Goal: Task Accomplishment & Management: Complete application form

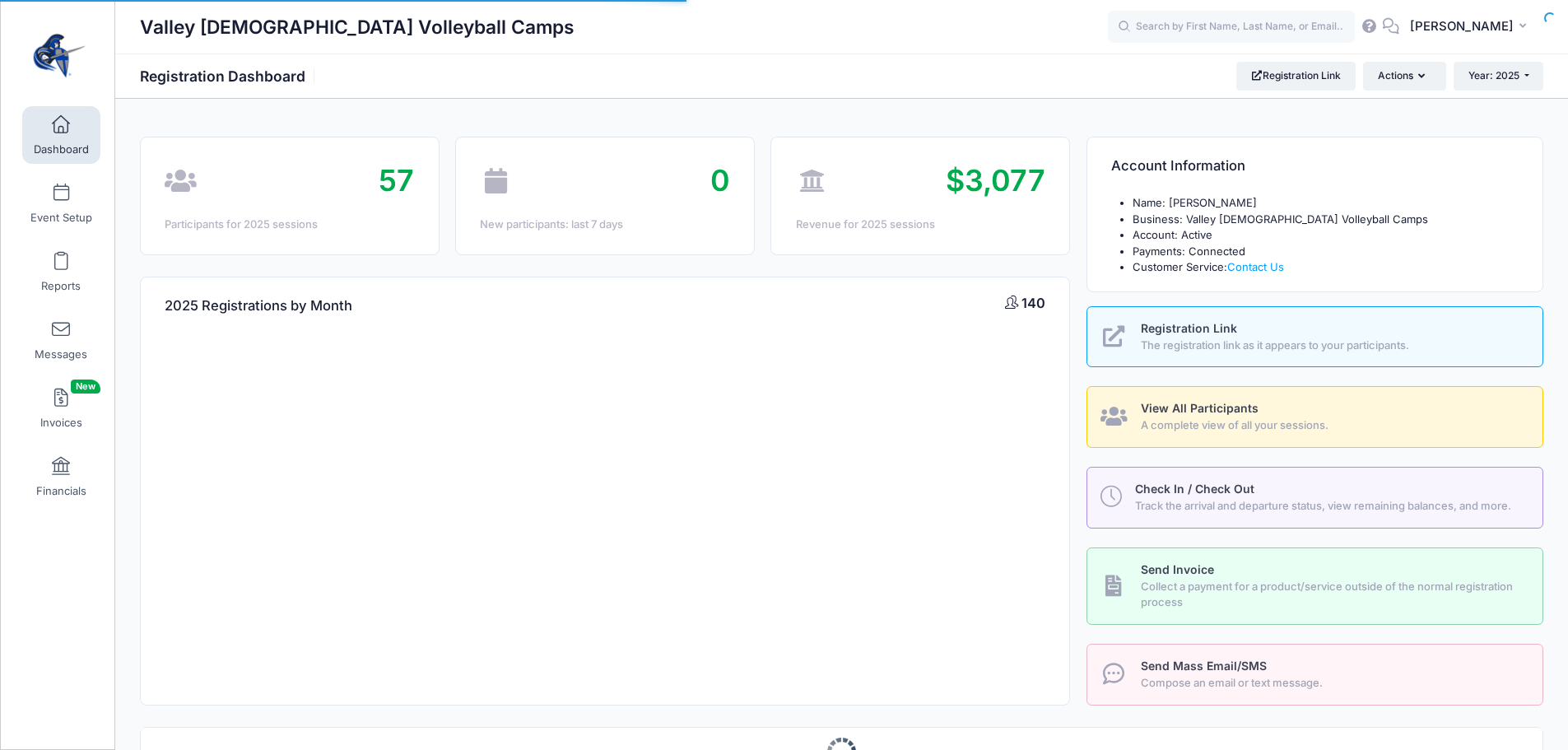
select select
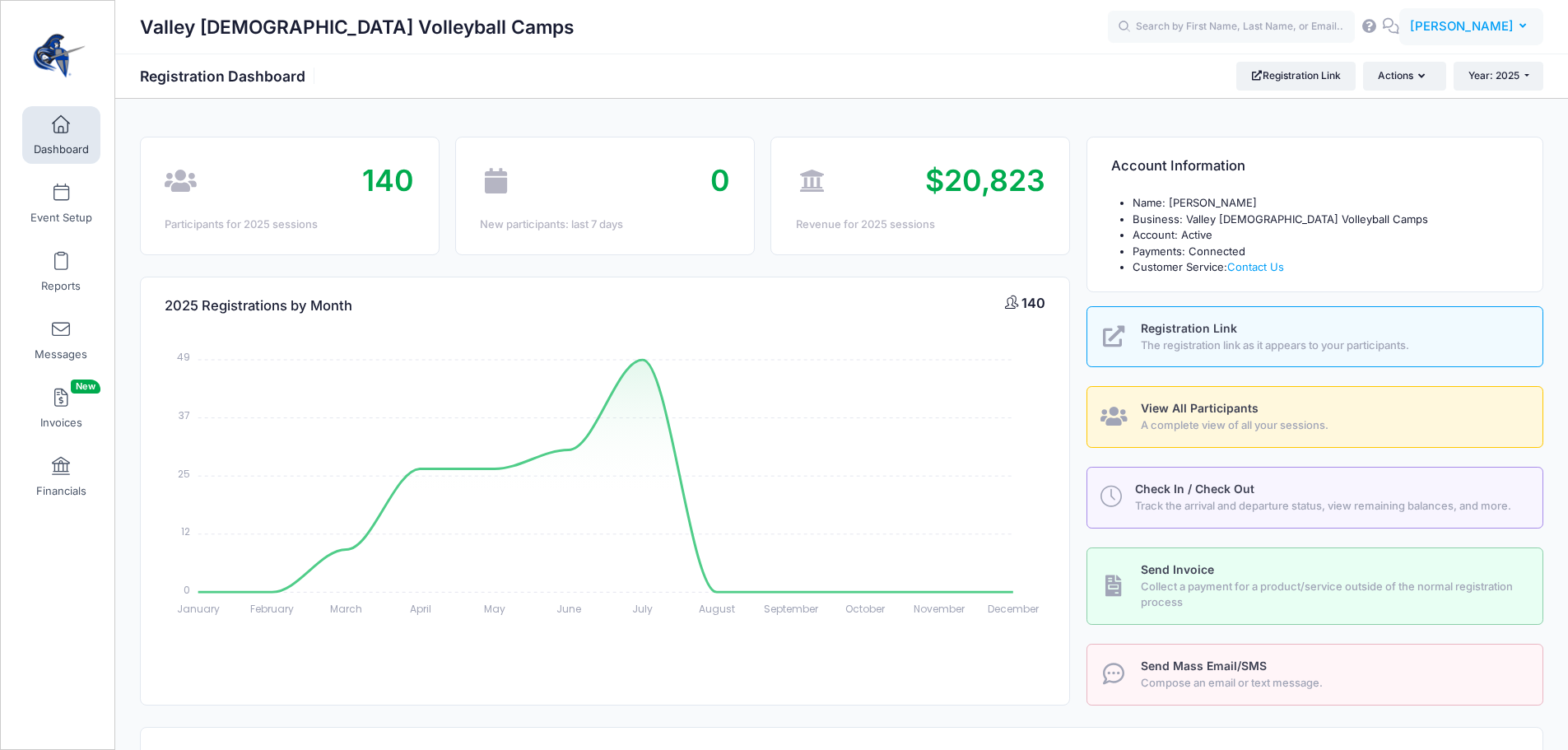
click at [1531, 36] on button "TT Tyler Trathen" at bounding box center [1471, 27] width 144 height 38
click at [1422, 111] on link "My Events" at bounding box center [1430, 104] width 200 height 31
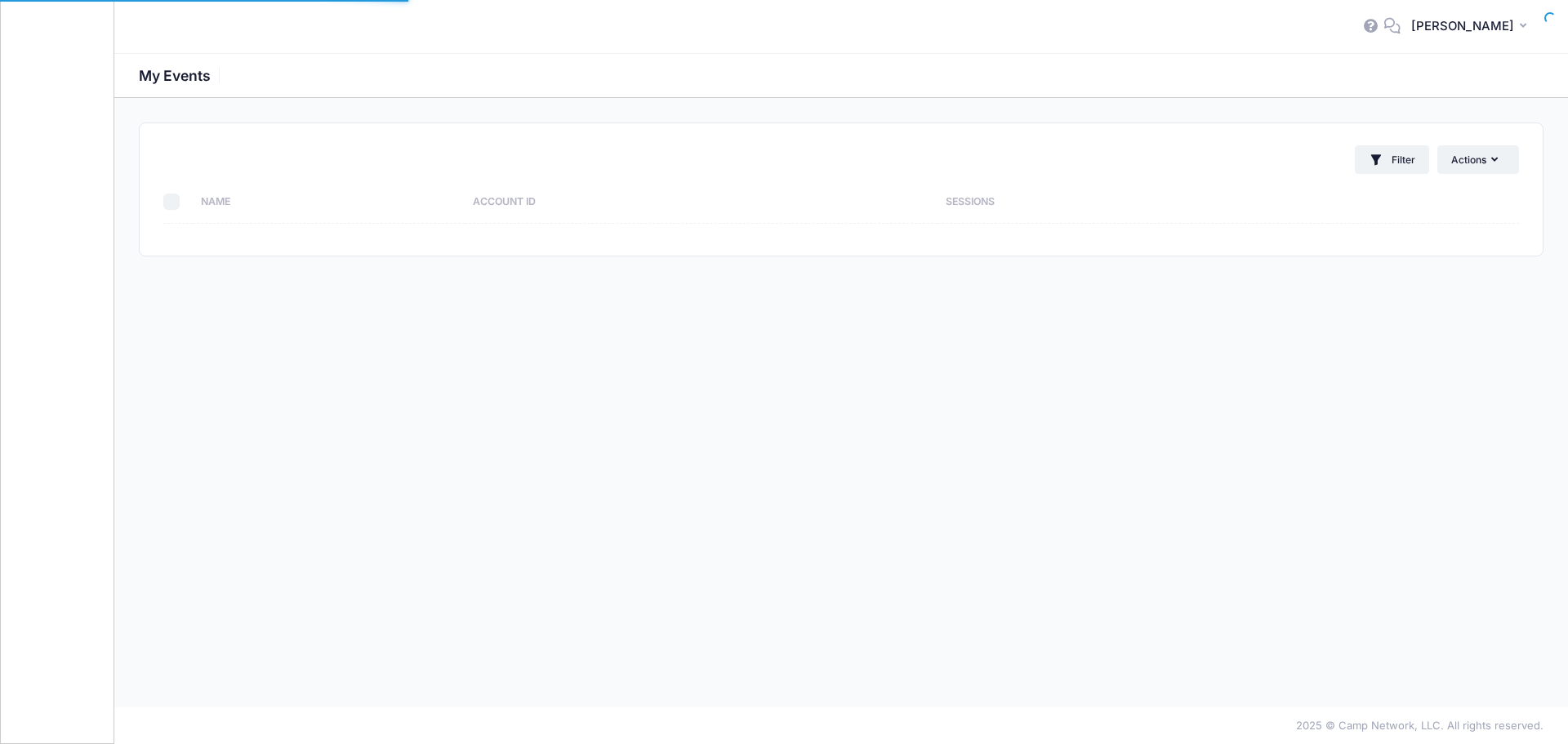
select select "10"
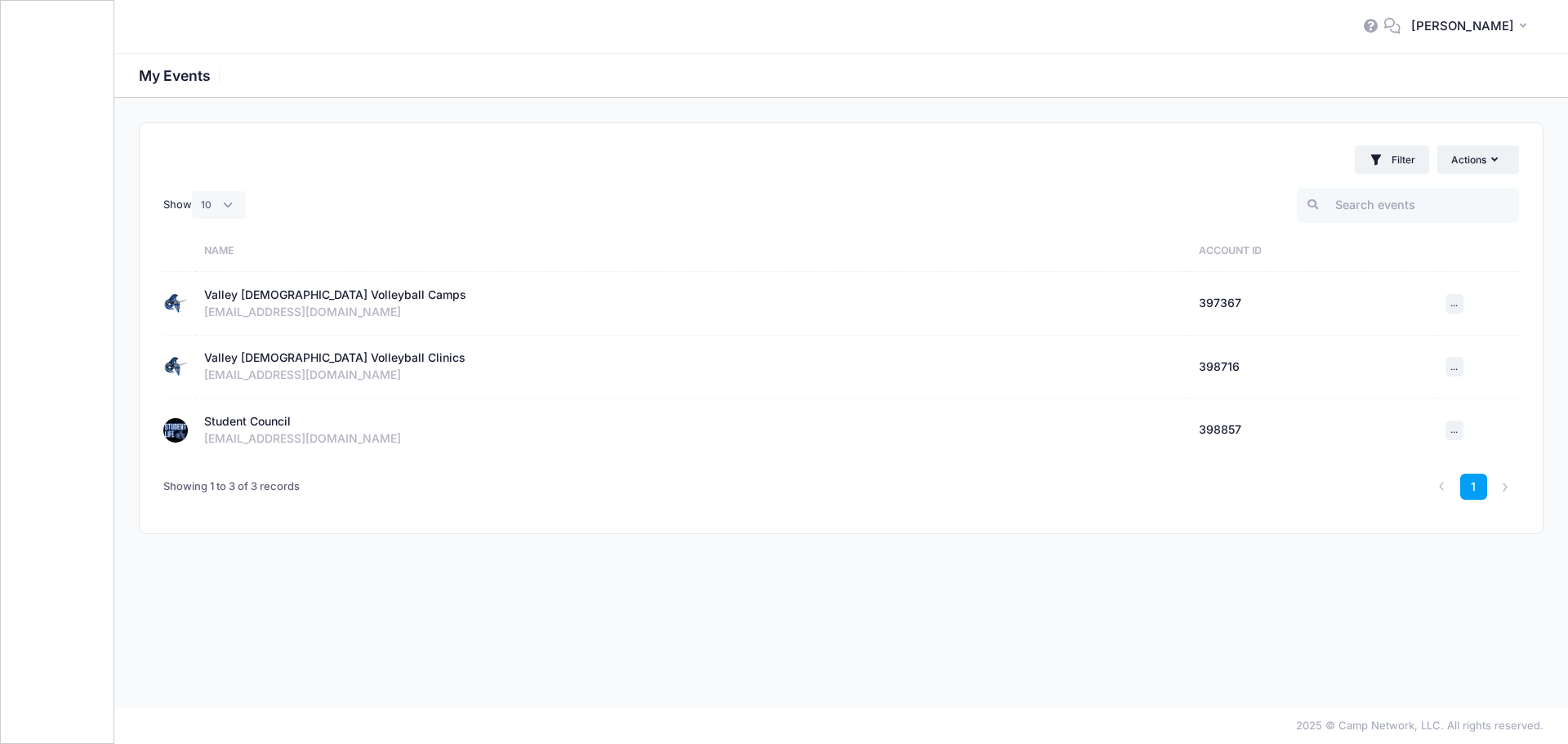
click at [278, 414] on div "Student Council" at bounding box center [248, 422] width 86 height 17
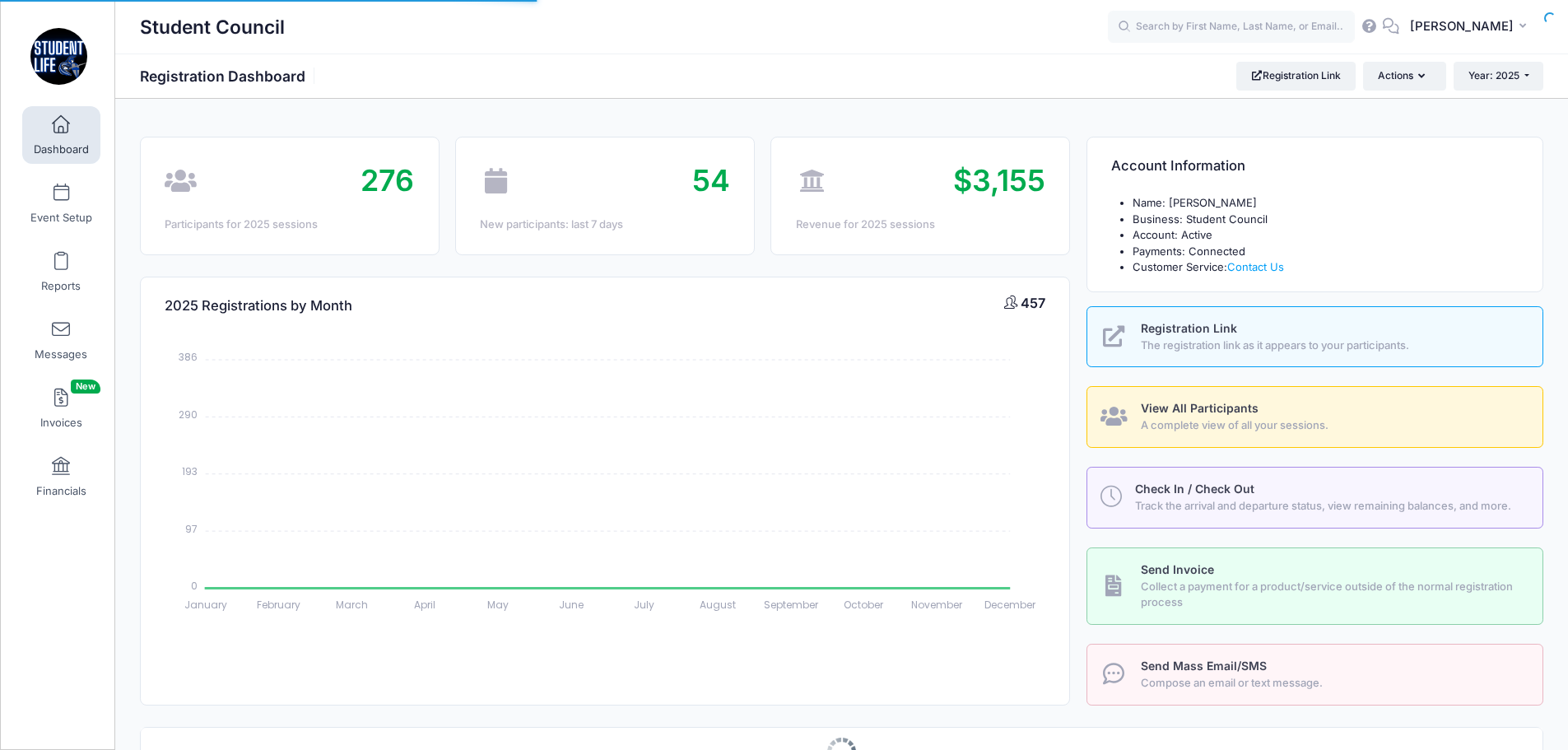
select select
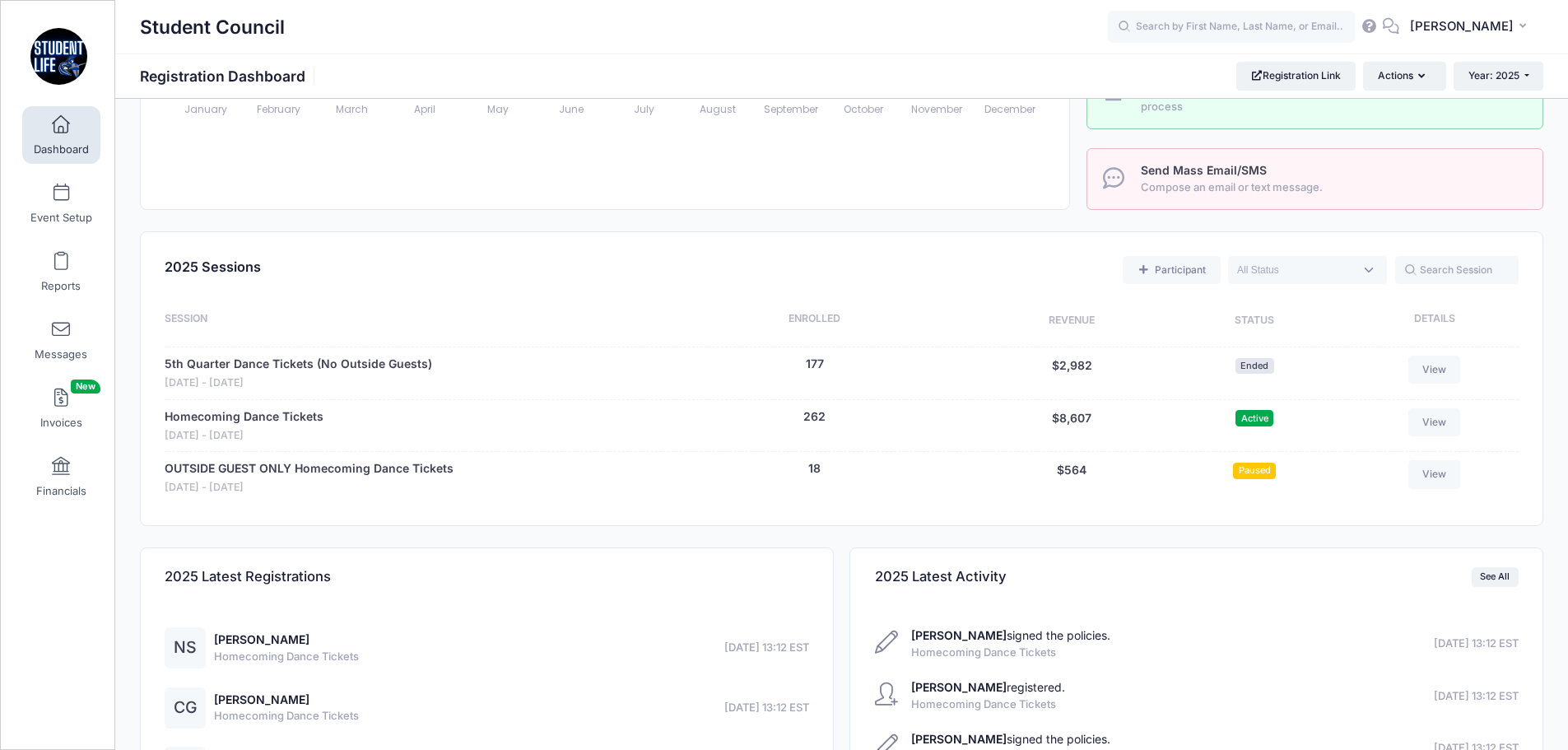
scroll to position [495, 0]
click at [285, 420] on link "Homecoming Dance Tickets" at bounding box center [244, 419] width 159 height 17
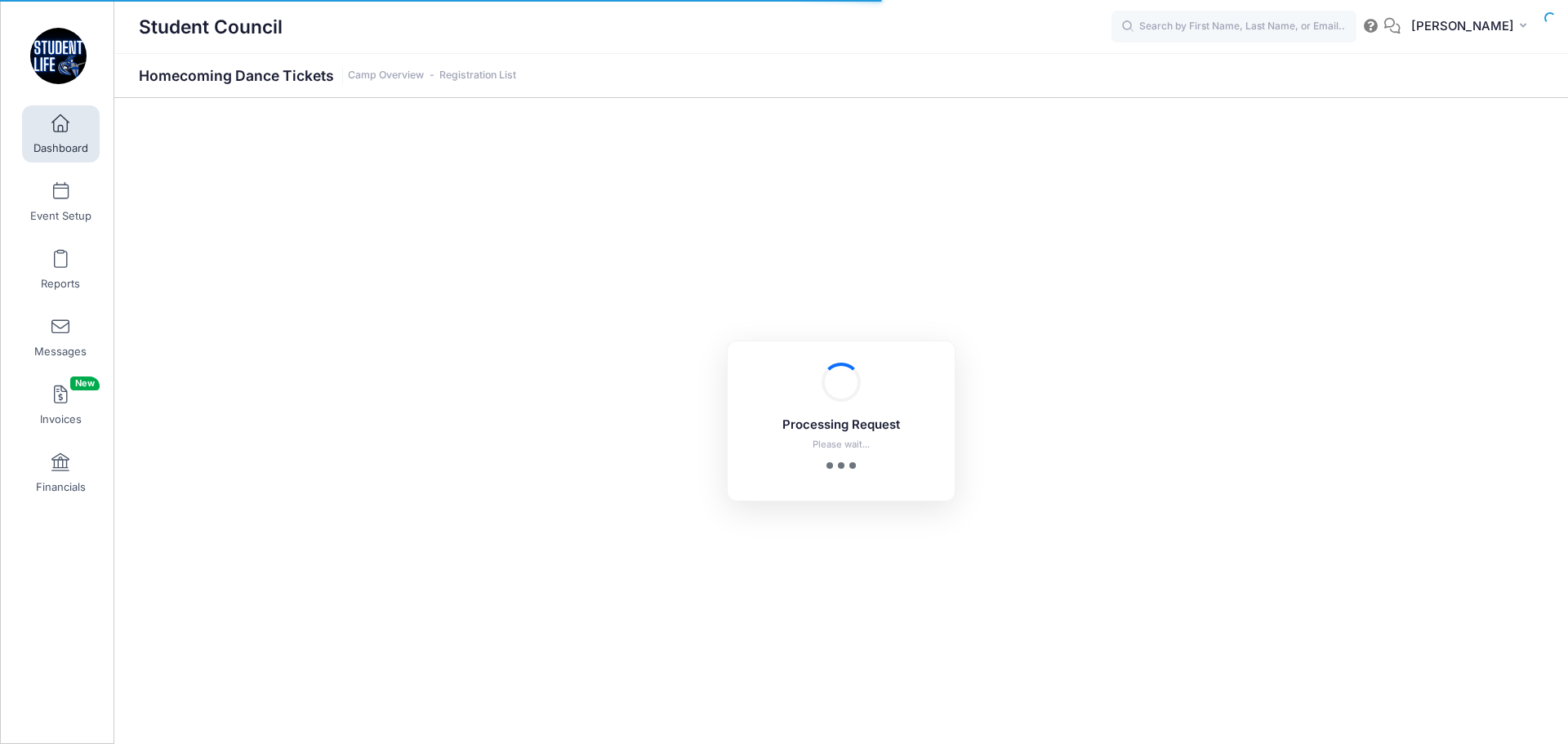
select select "10"
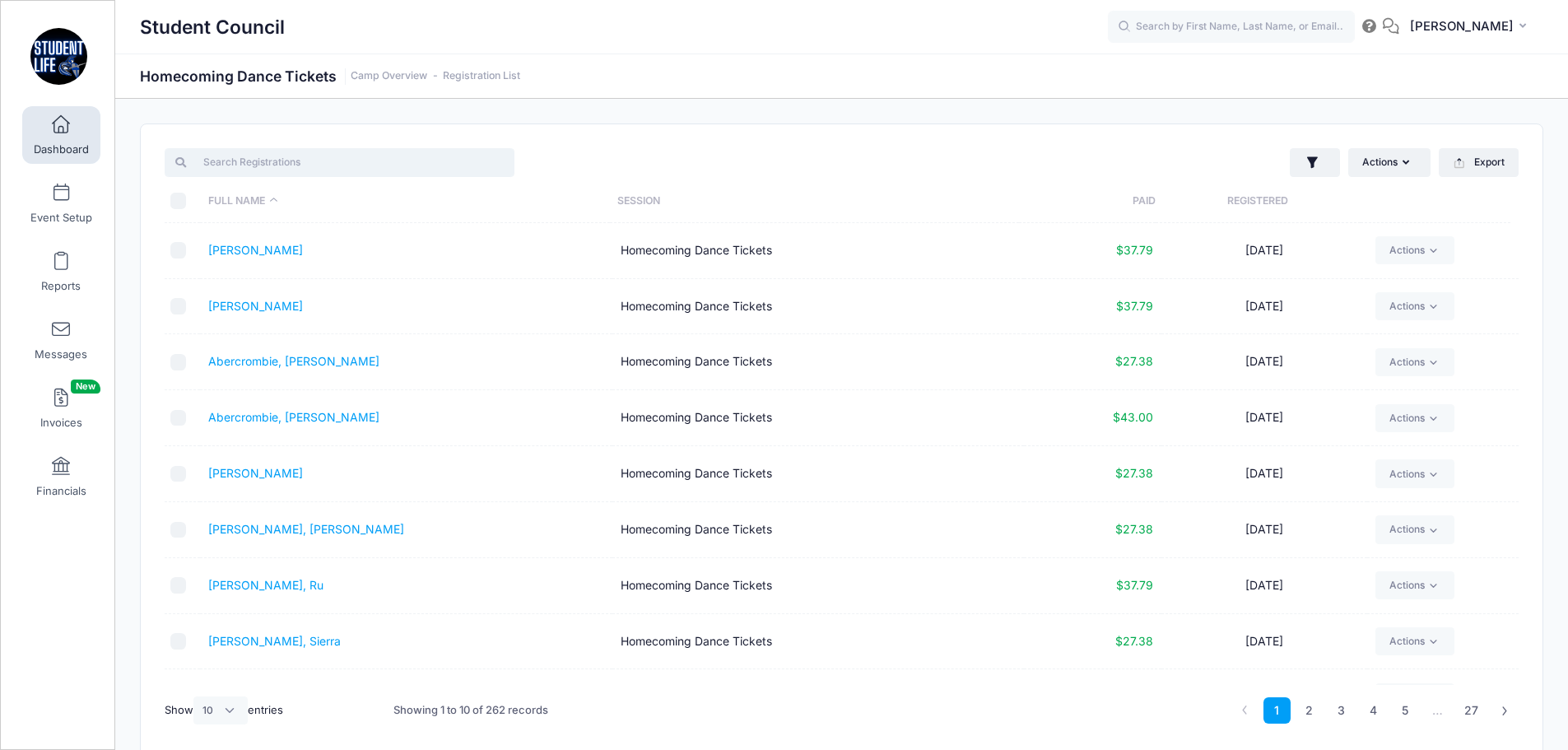
click at [339, 169] on input "search" at bounding box center [340, 162] width 350 height 28
paste input "Charlotte Rostron"
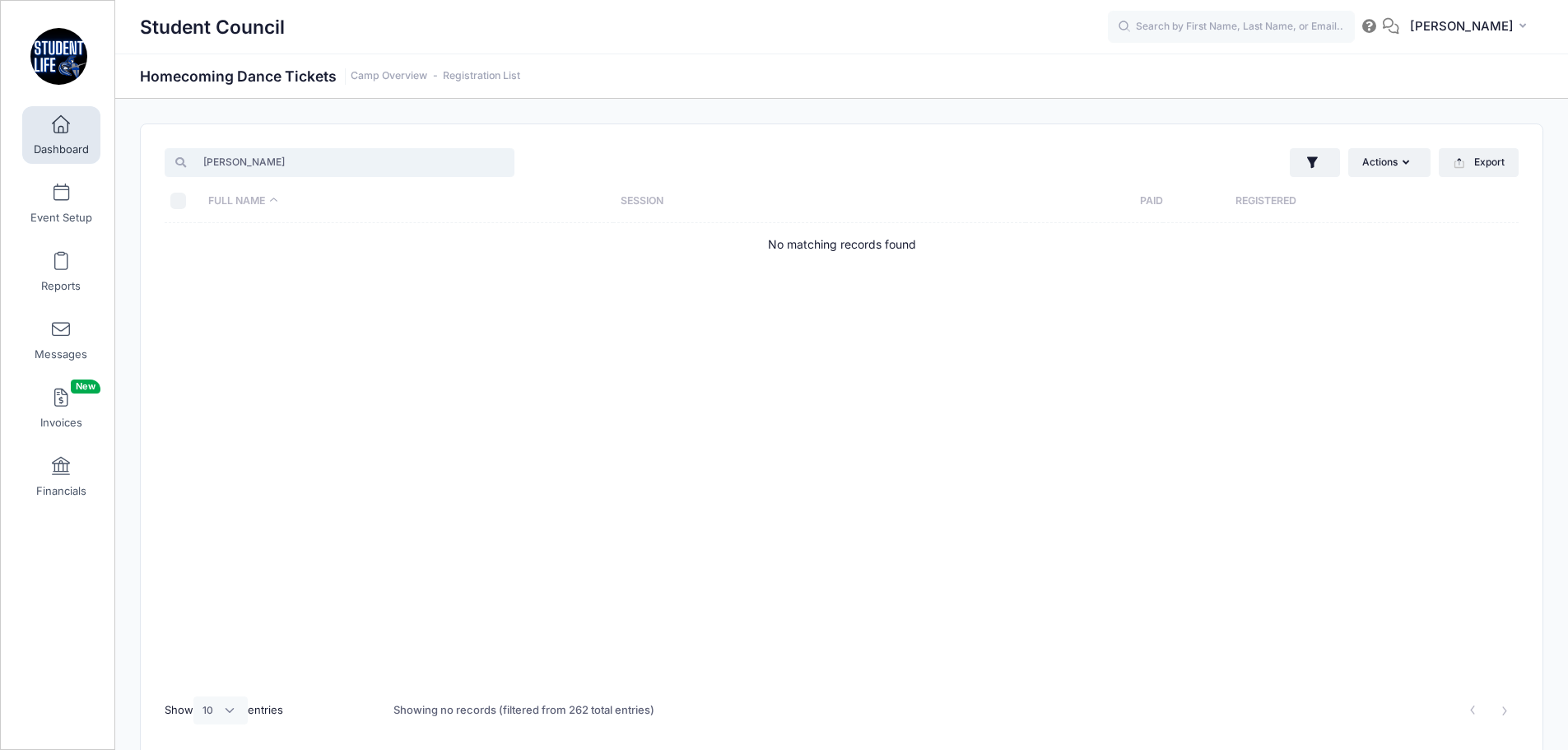
drag, startPoint x: 336, startPoint y: 165, endPoint x: 180, endPoint y: 168, distance: 156.0
click at [180, 168] on input "Charlotte Rostron" at bounding box center [340, 162] width 350 height 28
type input "Charlotte Rostron"
click at [61, 397] on span at bounding box center [61, 398] width 0 height 18
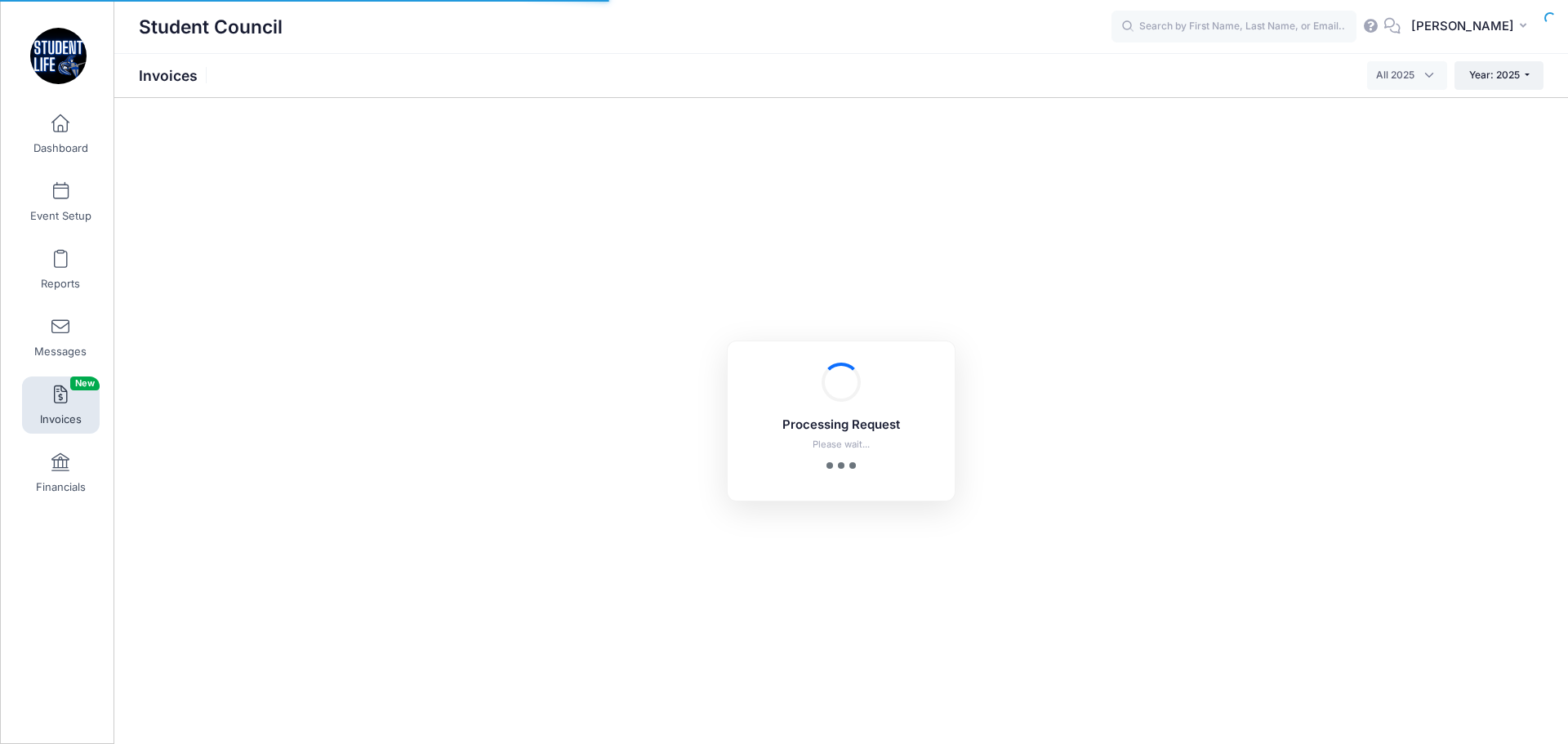
select select
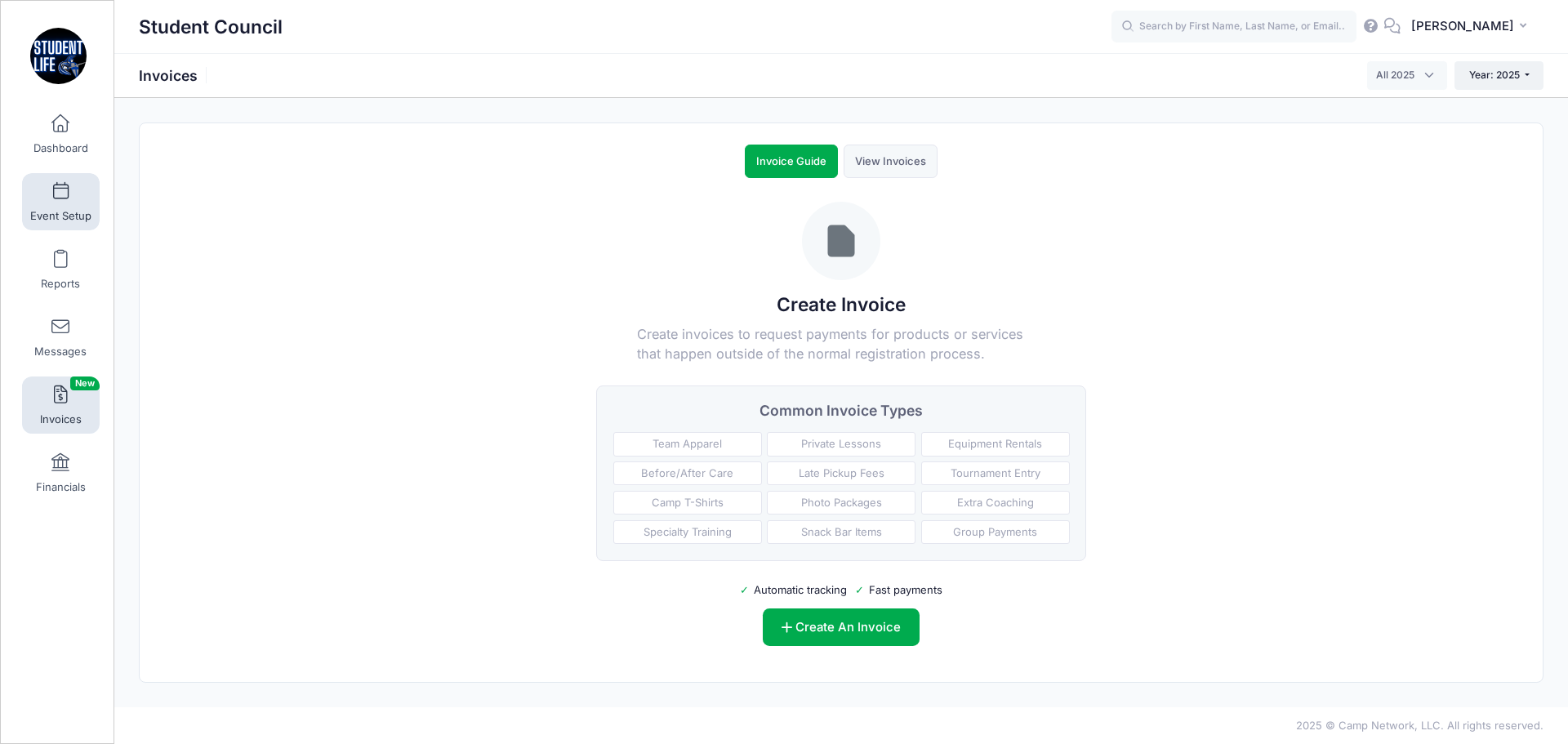
click at [65, 196] on link "Event Setup" at bounding box center [60, 202] width 78 height 58
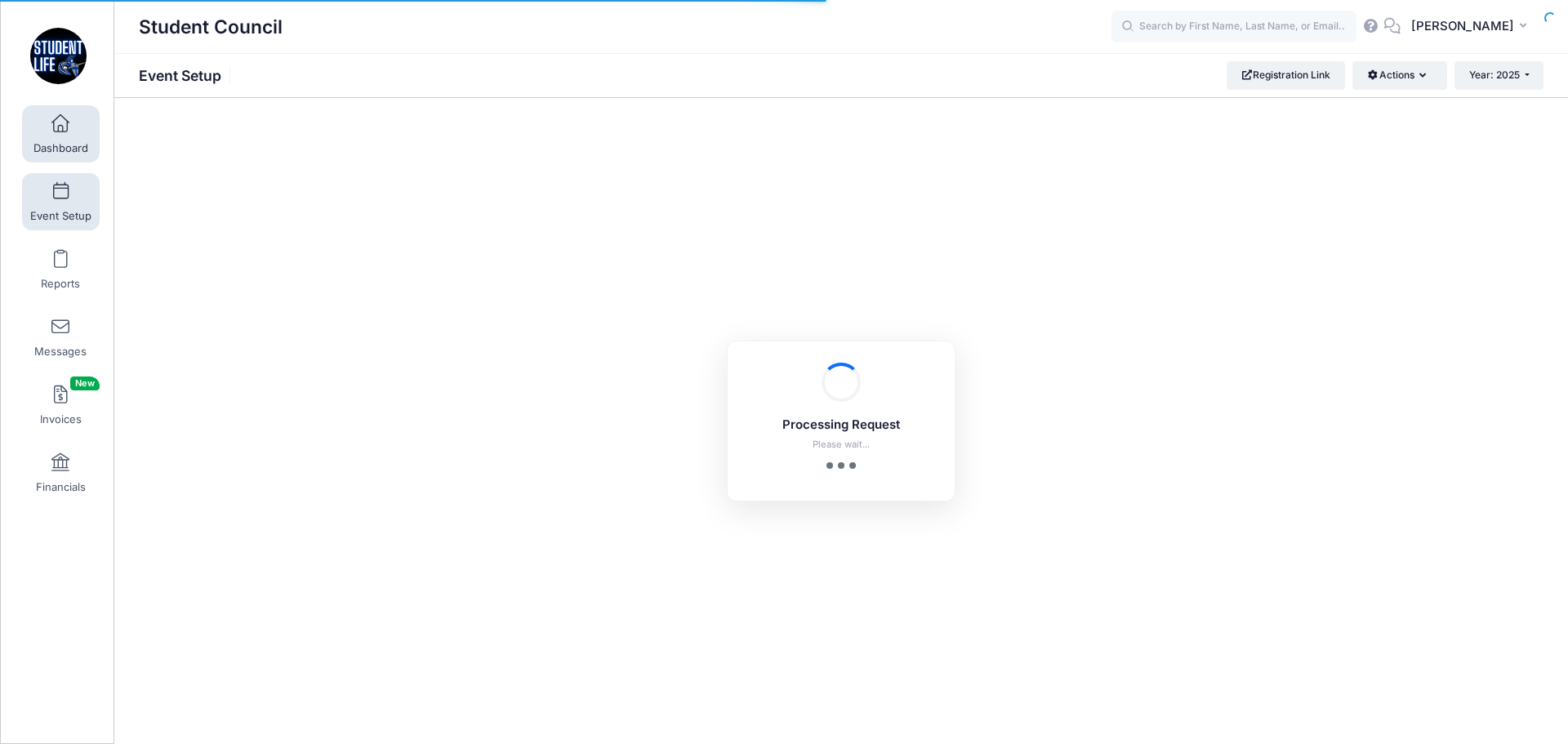
click at [60, 131] on span at bounding box center [60, 124] width 0 height 18
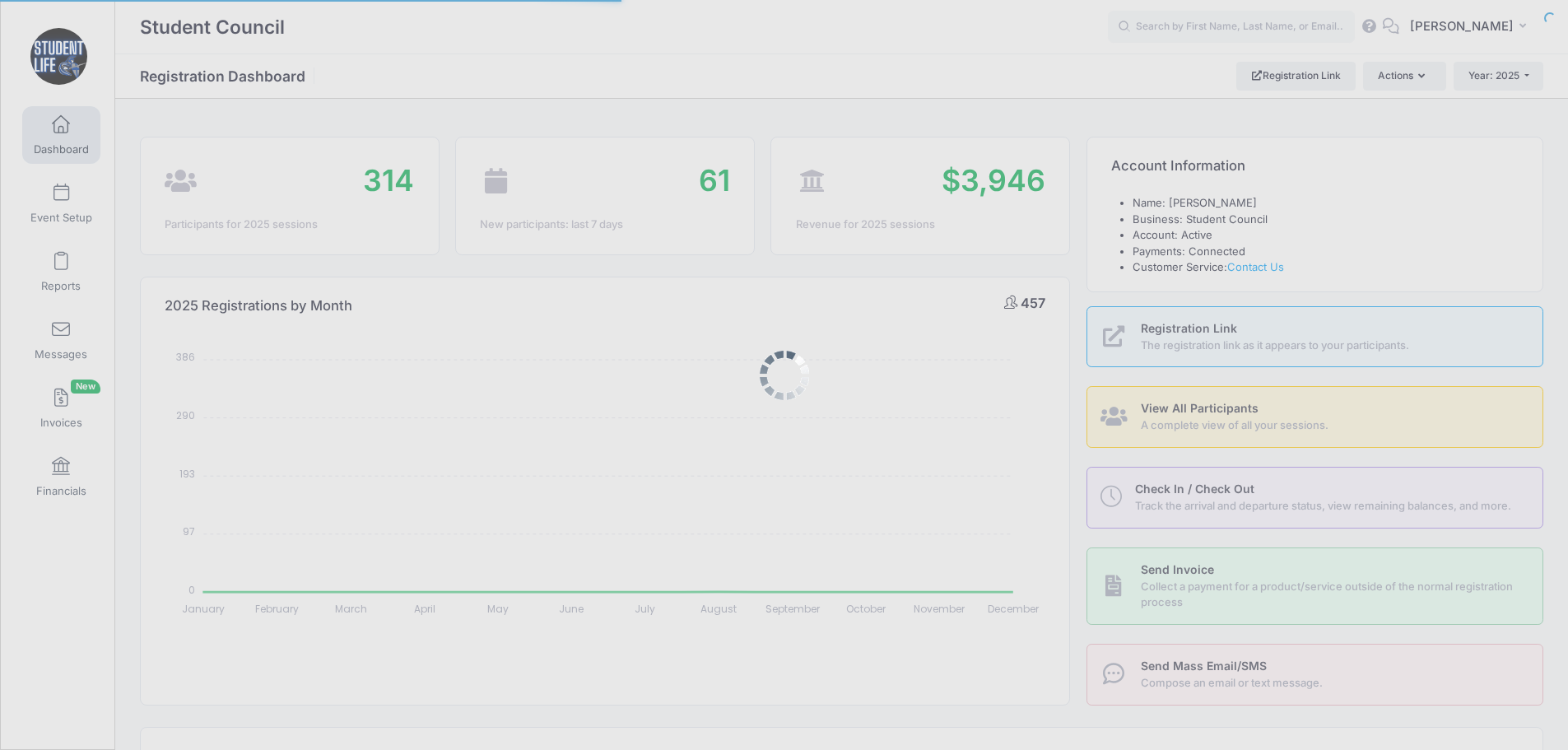
select select
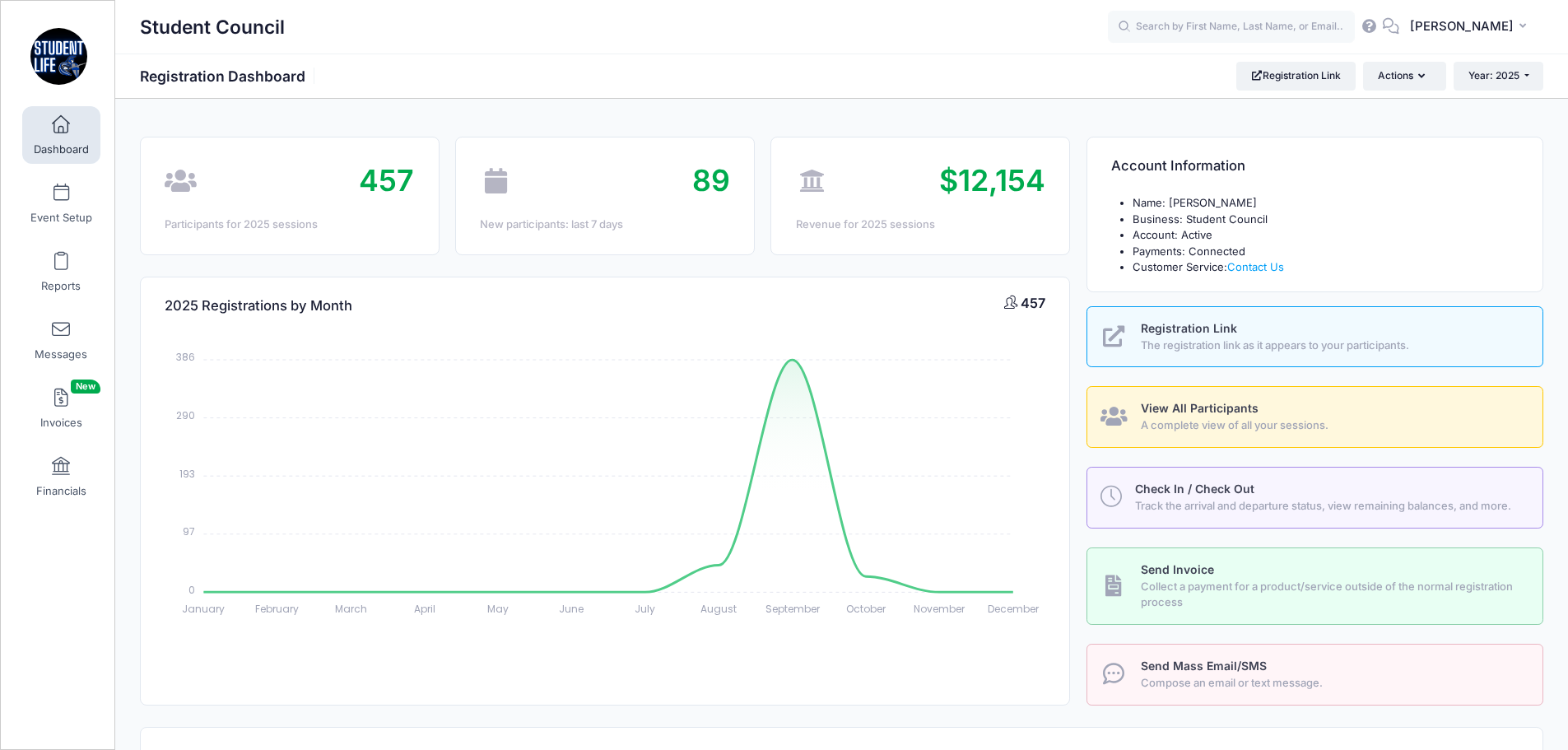
click at [1197, 602] on span "Collect a payment for a product/service outside of the normal registration proc…" at bounding box center [1332, 594] width 384 height 32
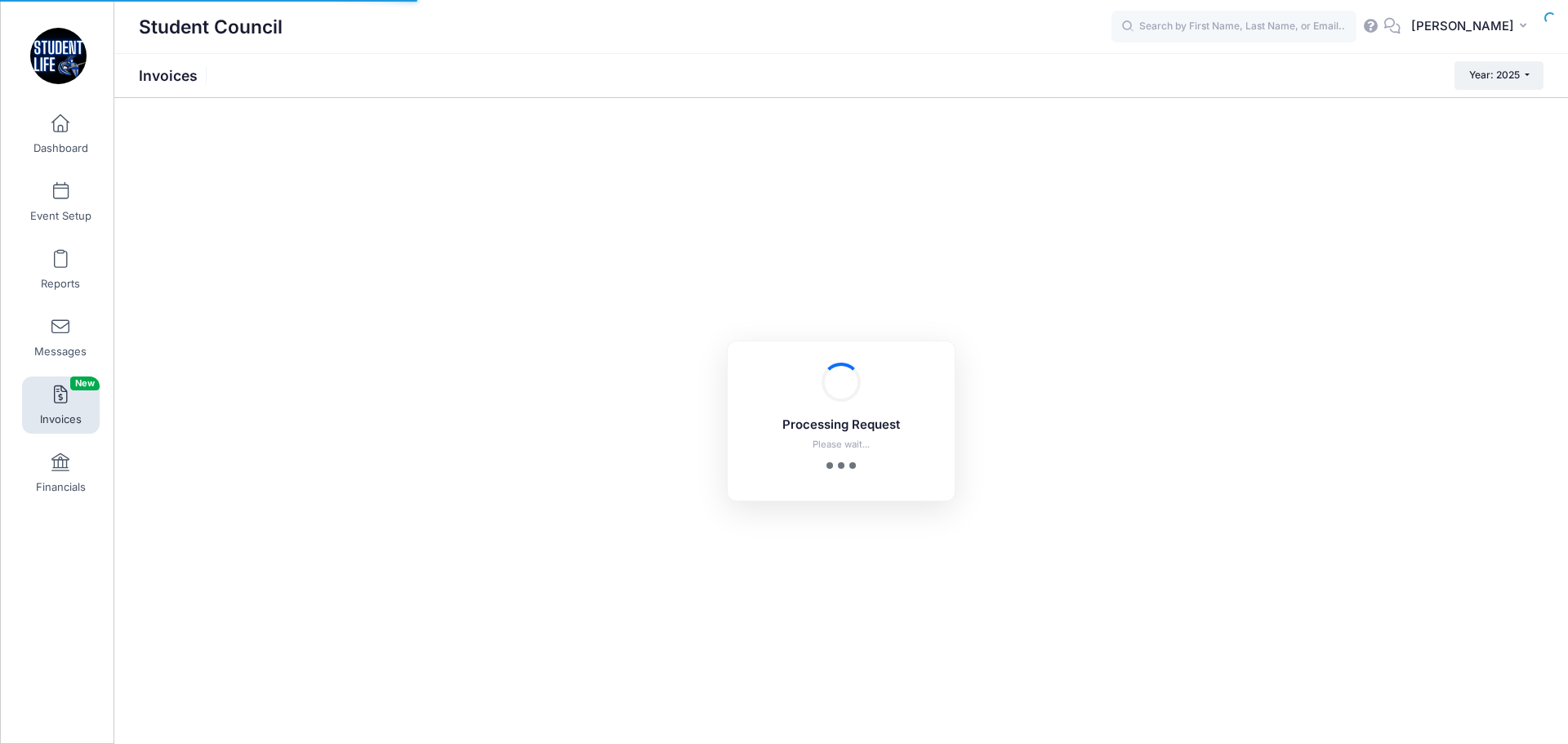
select select
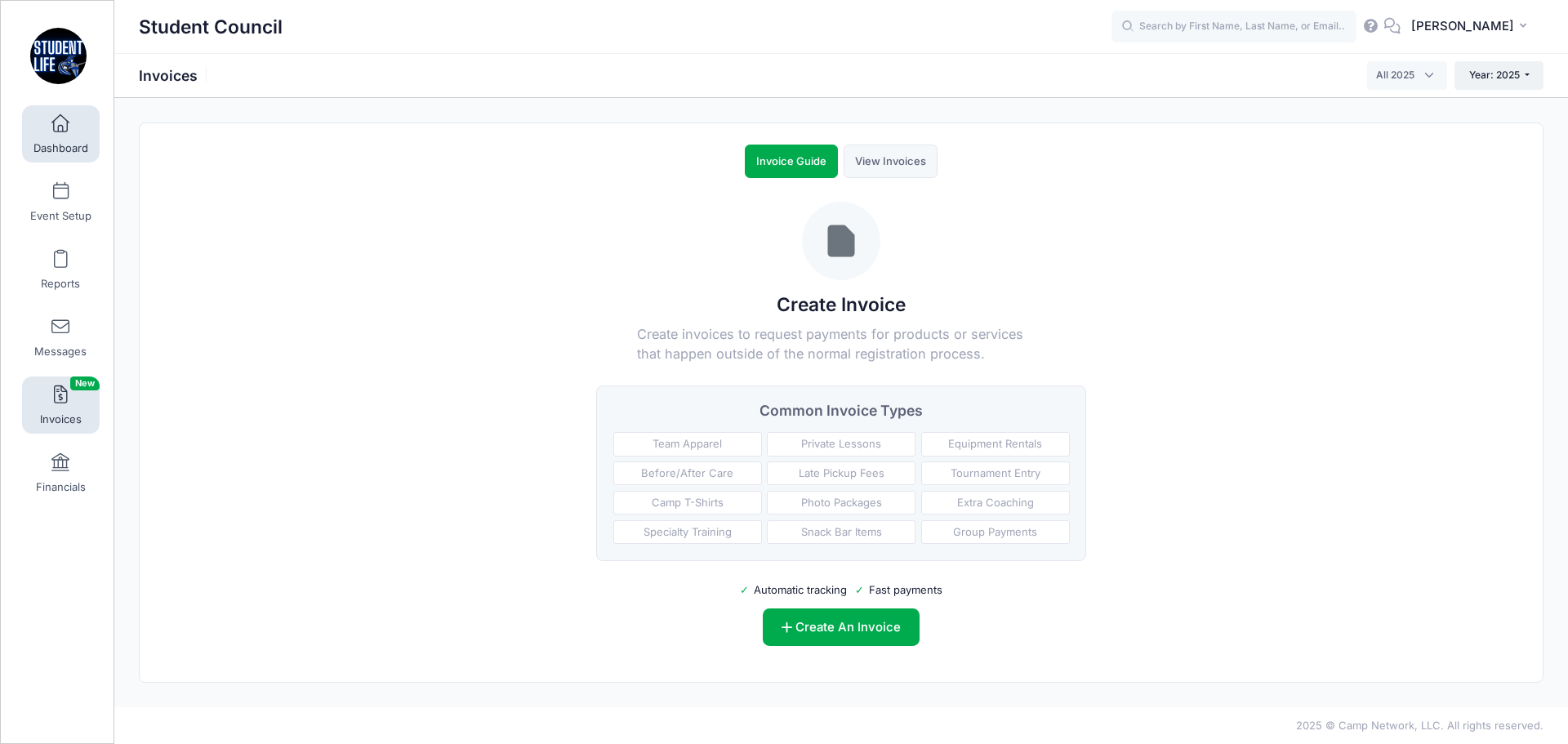
click at [63, 137] on link "Dashboard" at bounding box center [60, 134] width 78 height 58
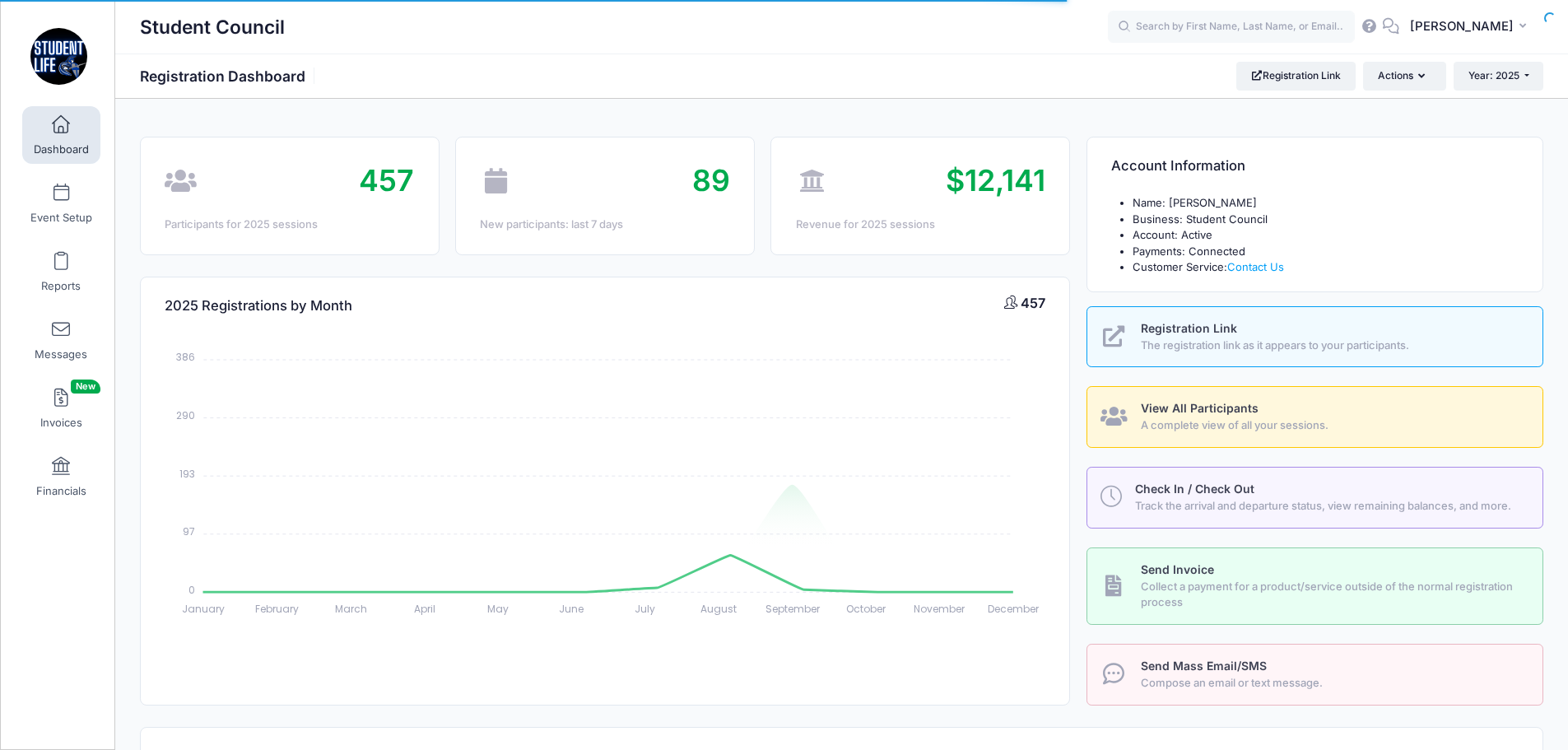
select select
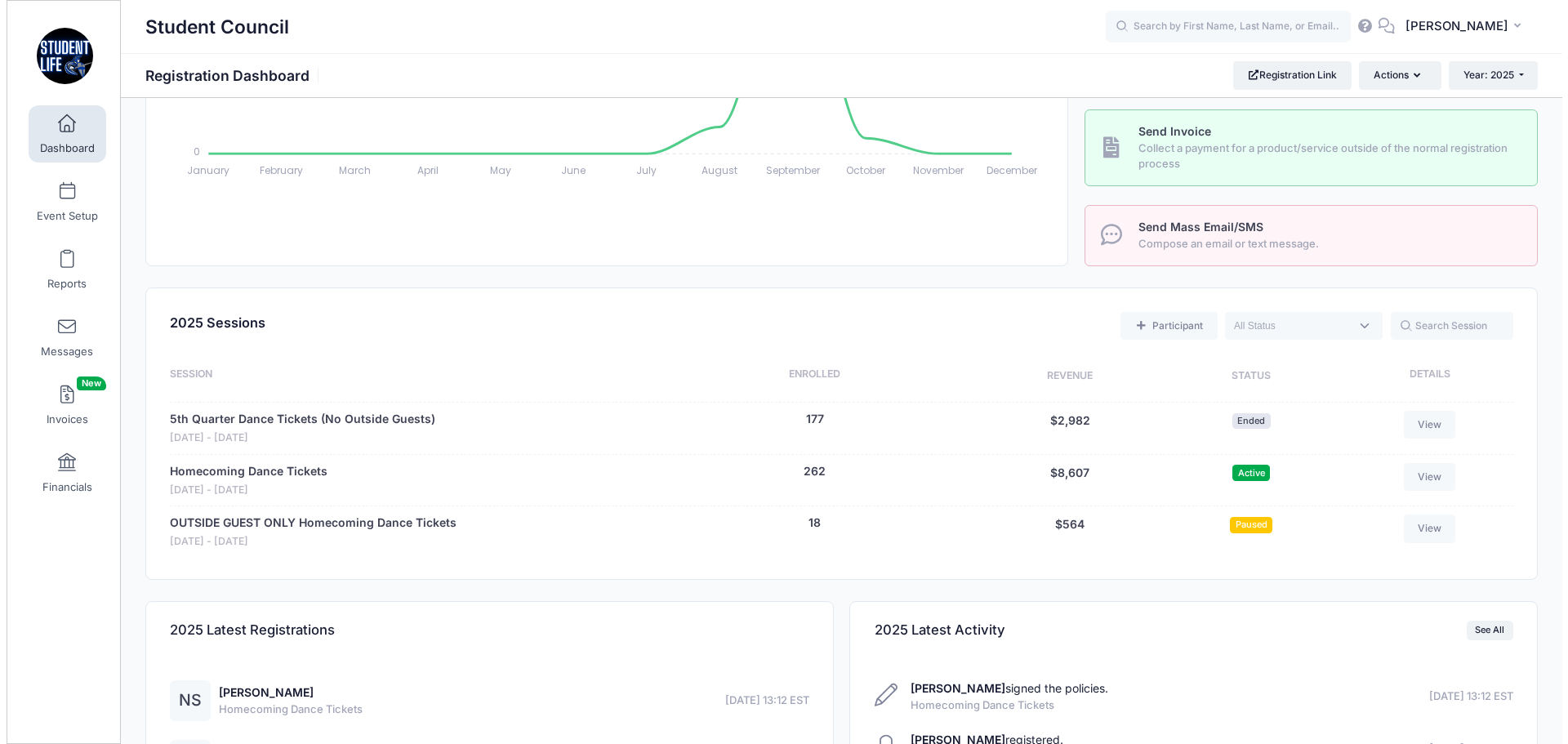
scroll to position [445, 0]
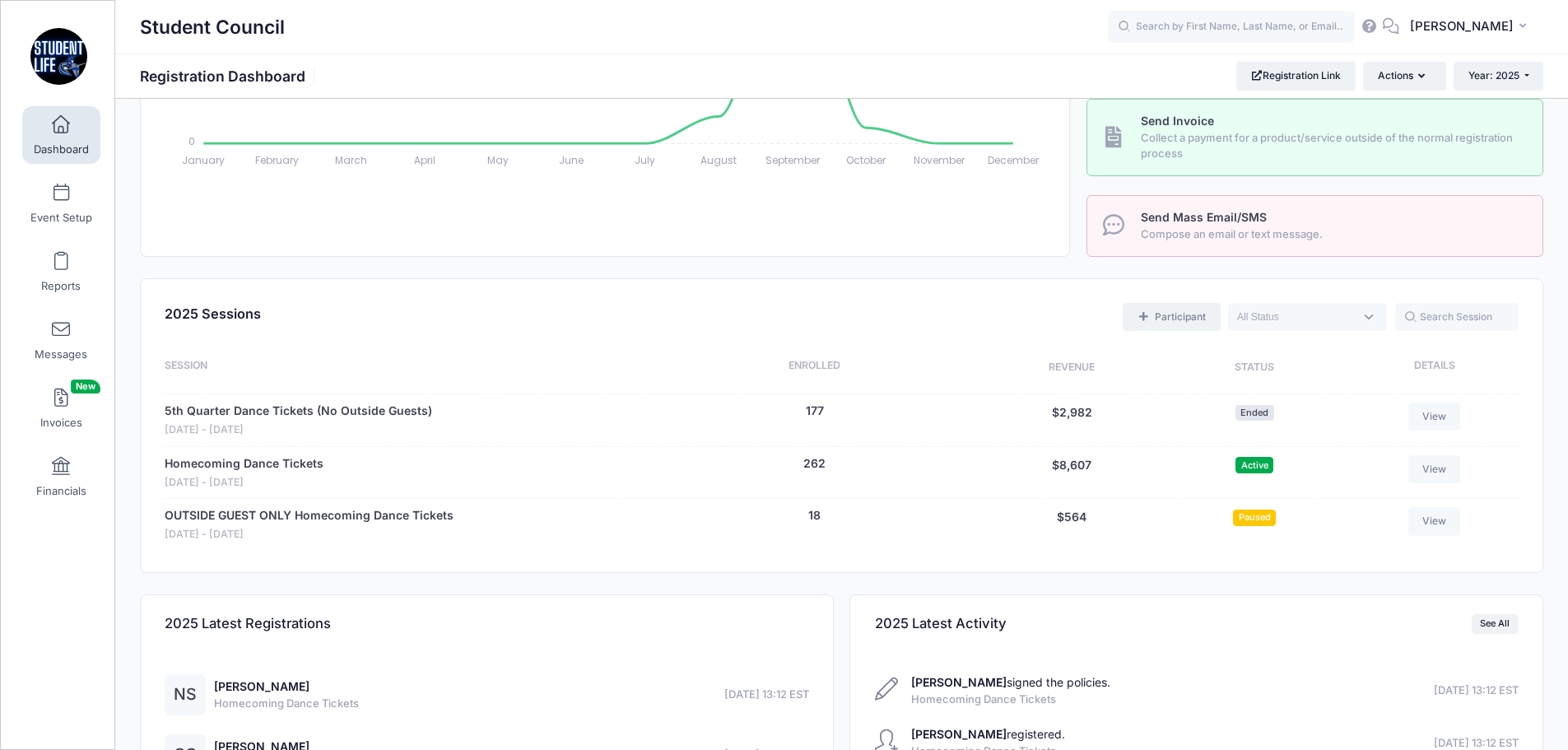
click at [1184, 325] on link "Participant" at bounding box center [1171, 316] width 97 height 28
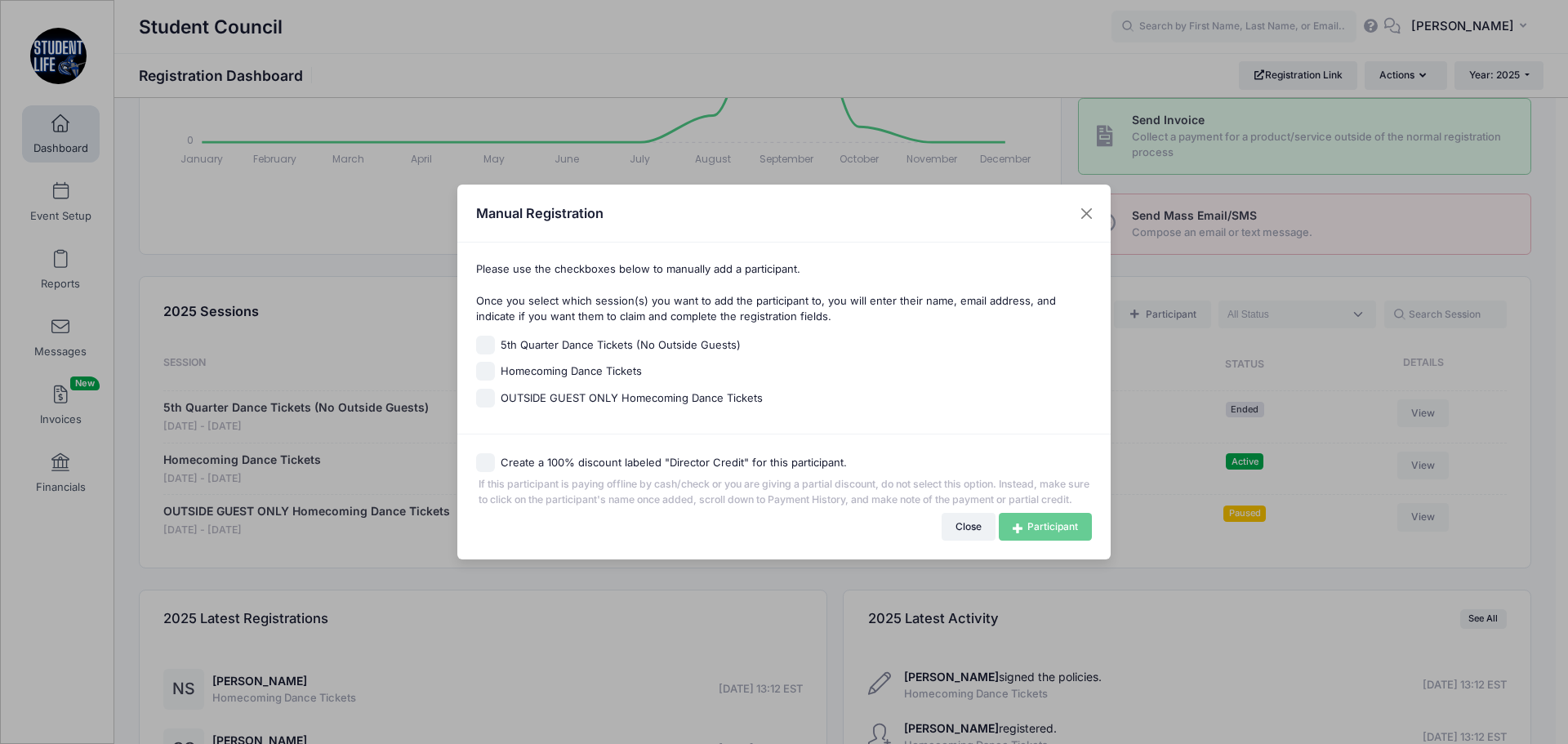
click at [529, 369] on span "Homecoming Dance Tickets" at bounding box center [571, 372] width 141 height 16
click at [495, 369] on input "Homecoming Dance Tickets" at bounding box center [486, 372] width 19 height 19
checkbox input "true"
click at [1059, 539] on link "Participant" at bounding box center [1045, 526] width 93 height 28
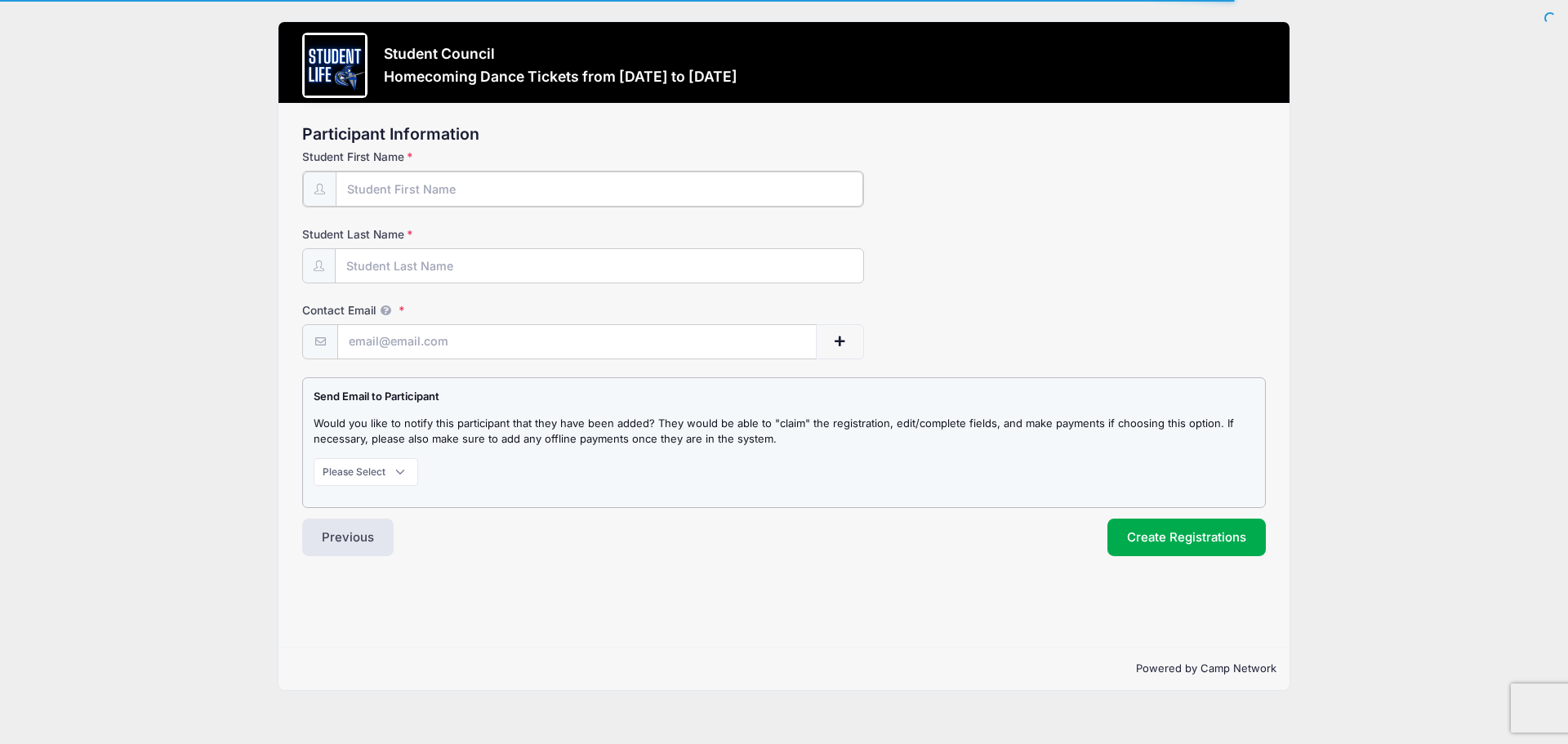
click at [458, 191] on input "Student First Name" at bounding box center [600, 189] width 528 height 36
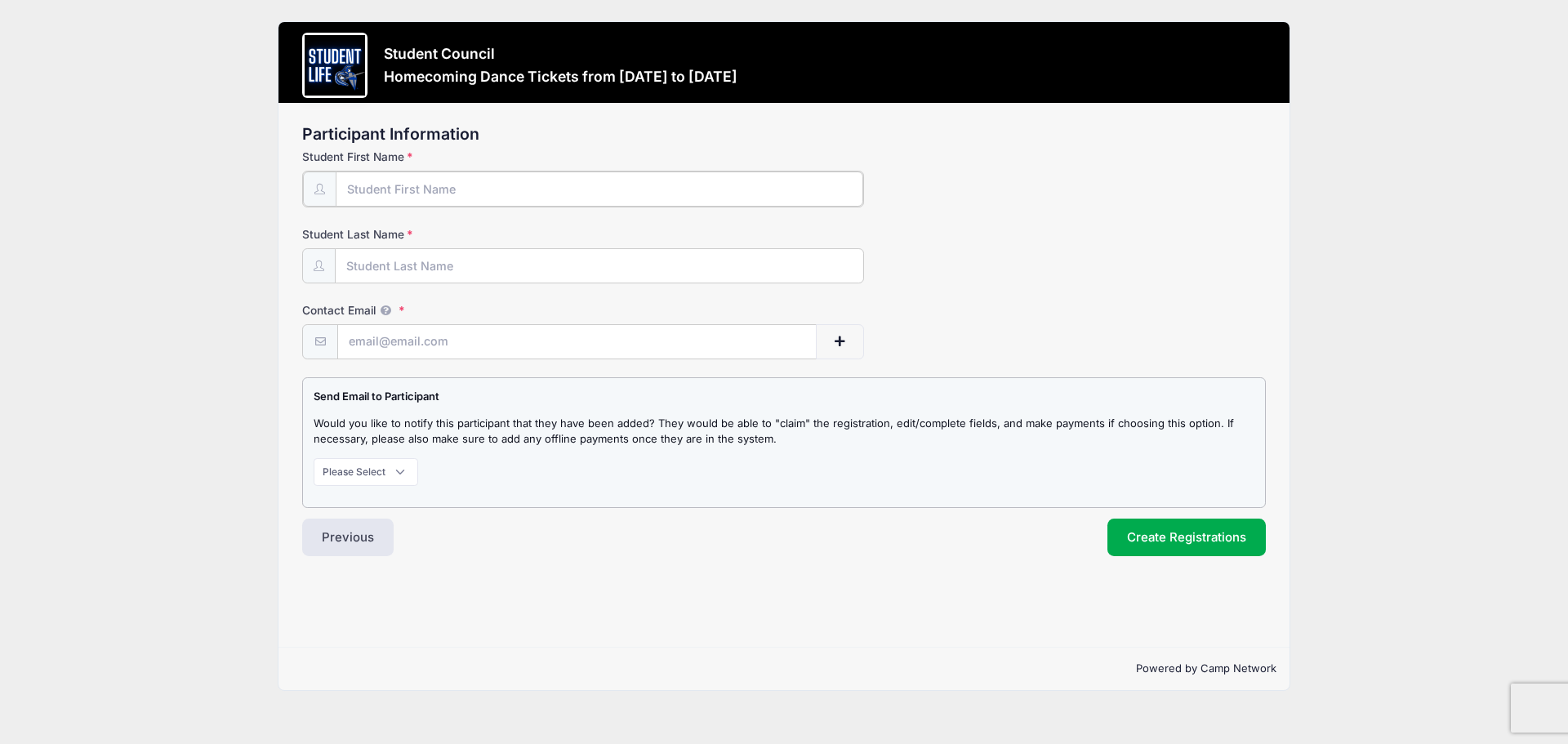
paste input "[PERSON_NAME]"
click at [431, 188] on input "[PERSON_NAME]" at bounding box center [600, 189] width 528 height 36
type input "Charlotte"
click at [403, 265] on input "Student Last Name" at bounding box center [600, 265] width 528 height 36
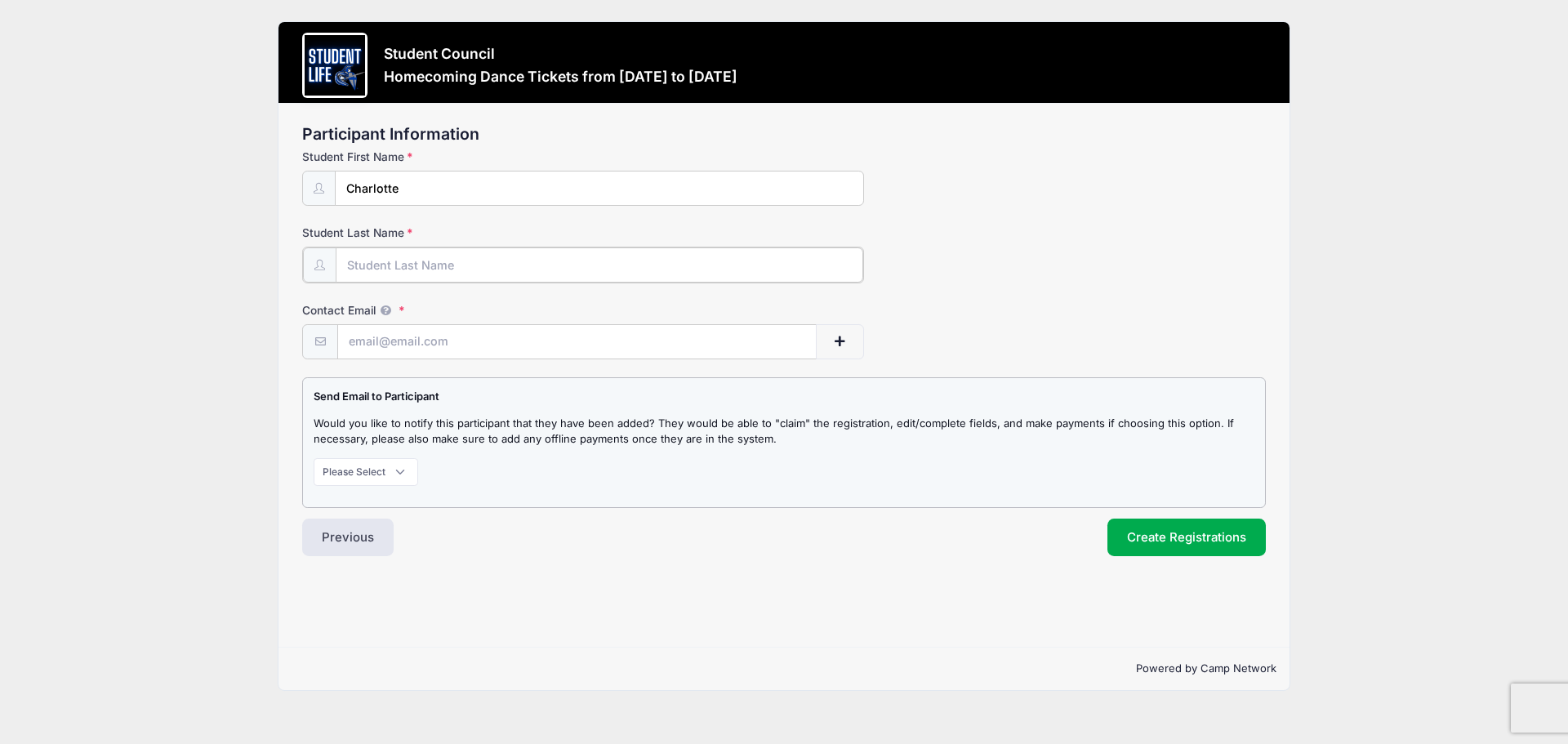
paste input "Rostron"
type input "Rostron"
click at [392, 338] on input "Contact Email" at bounding box center [577, 341] width 478 height 36
click at [411, 341] on input "Contact Email" at bounding box center [577, 341] width 478 height 36
paste input "kingstonjamesmartin@gmail.com"
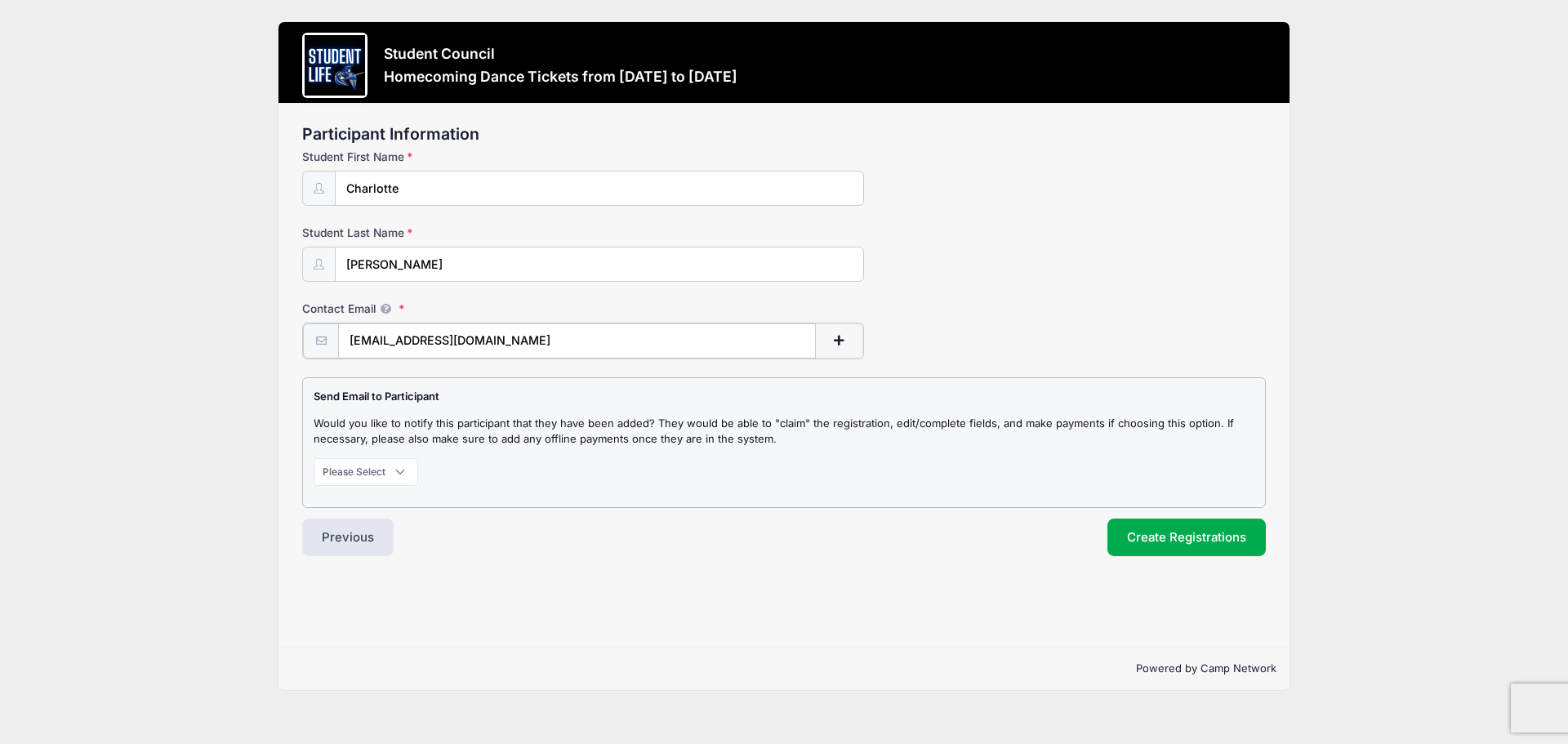
type input "kingstonjamesmartin@gmail.com"
click at [409, 468] on select "Please Select Don't Notify Notify" at bounding box center [366, 470] width 105 height 28
select select "1"
click at [314, 457] on select "Please Select Don't Notify Notify" at bounding box center [366, 470] width 105 height 28
click at [1205, 535] on button "Create Registrations" at bounding box center [1186, 536] width 158 height 37
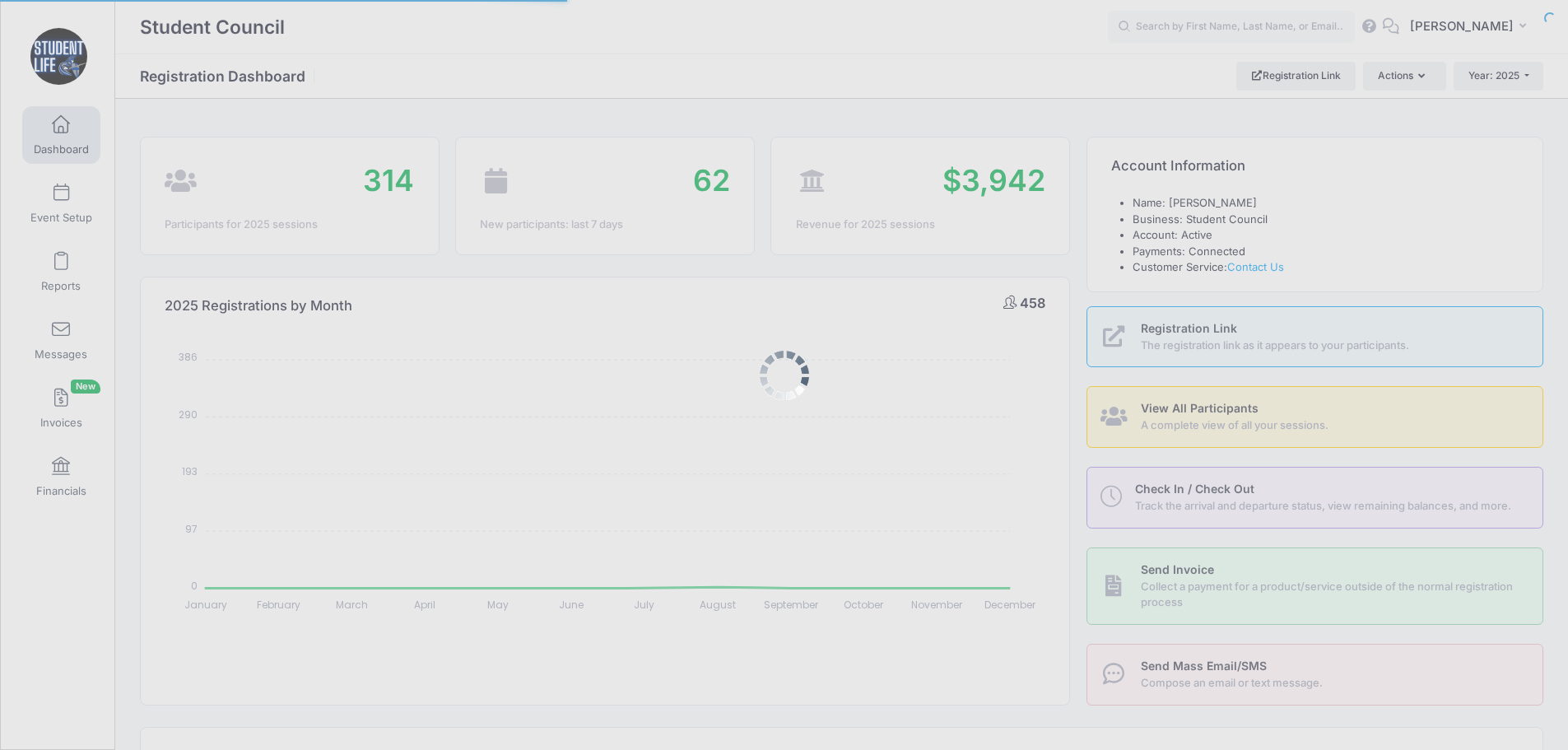
select select
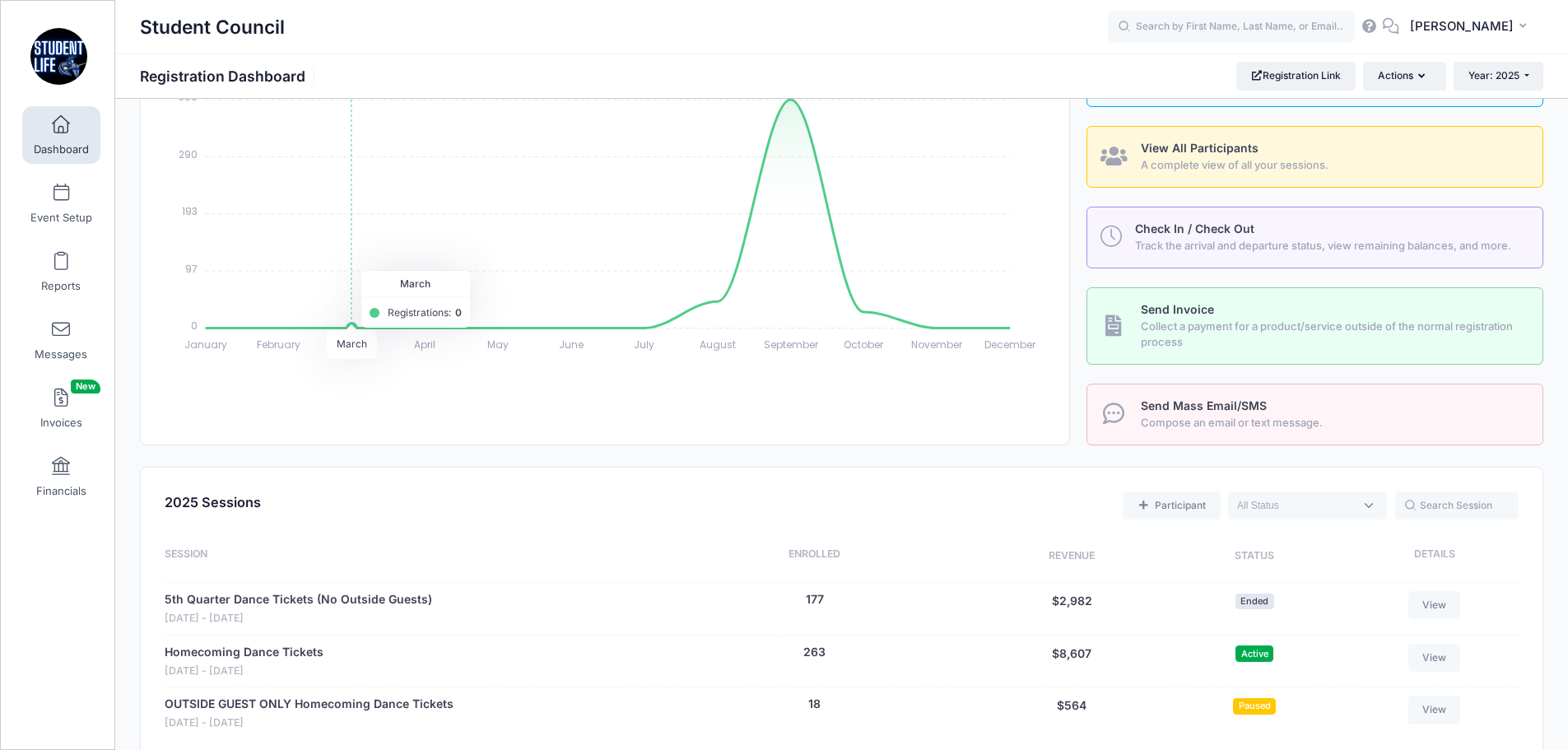
scroll to position [285, 0]
